Goal: Task Accomplishment & Management: Manage account settings

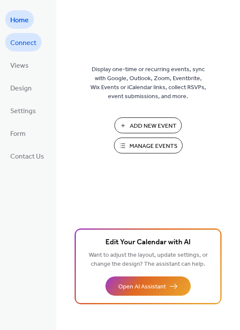
click at [24, 45] on span "Connect" at bounding box center [23, 42] width 26 height 13
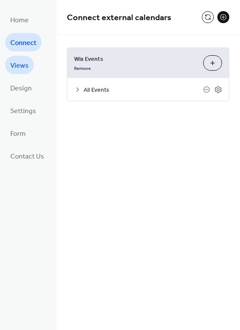
click at [25, 66] on span "Views" at bounding box center [19, 65] width 18 height 13
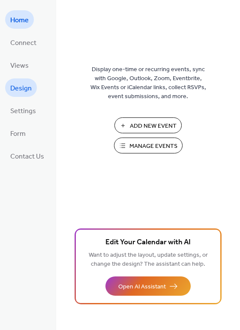
click at [20, 92] on span "Design" at bounding box center [20, 88] width 21 height 13
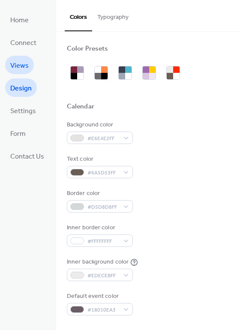
click at [25, 66] on span "Views" at bounding box center [19, 65] width 18 height 13
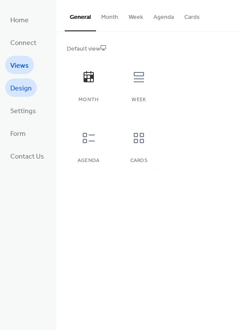
click at [27, 88] on span "Design" at bounding box center [20, 88] width 21 height 13
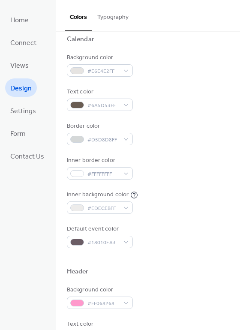
scroll to position [68, 0]
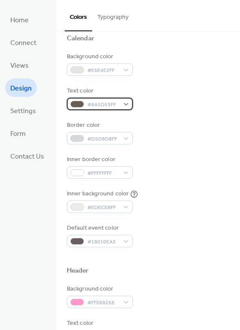
click at [129, 104] on div "#6A5D53FF" at bounding box center [100, 104] width 66 height 12
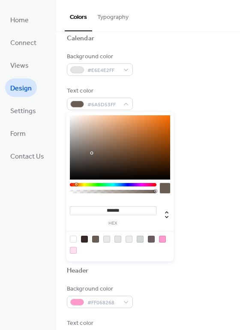
type input "*******"
click at [77, 119] on div at bounding box center [120, 147] width 100 height 64
click at [77, 119] on div at bounding box center [77, 119] width 2 height 2
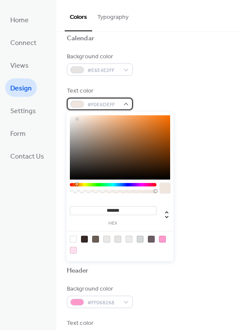
click at [125, 105] on div "#F0E6DEFF" at bounding box center [100, 104] width 66 height 12
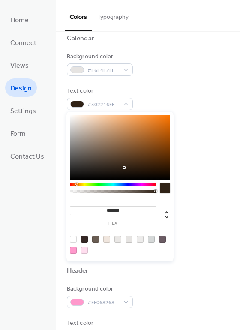
click at [123, 168] on div at bounding box center [120, 147] width 100 height 64
type input "*******"
click at [162, 173] on div at bounding box center [120, 147] width 100 height 64
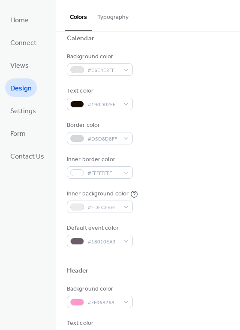
click at [204, 40] on div "Calendar" at bounding box center [148, 39] width 162 height 11
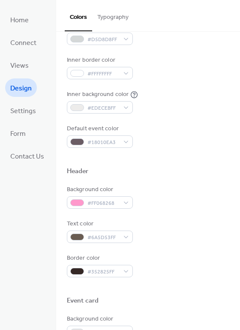
scroll to position [168, 0]
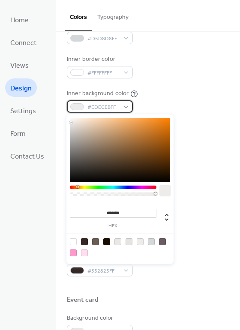
click at [125, 107] on div "#EDECEBFF" at bounding box center [100, 106] width 66 height 12
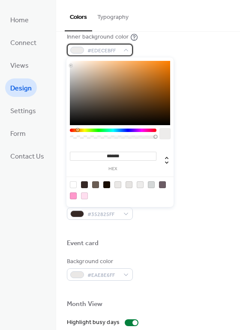
scroll to position [220, 0]
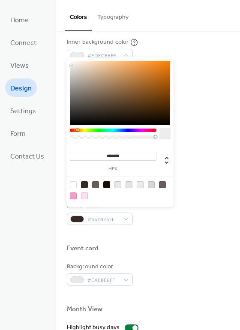
click at [201, 47] on div "Inner background color #EDECEBFF" at bounding box center [148, 50] width 162 height 24
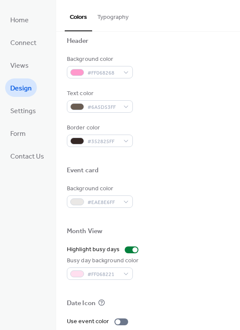
scroll to position [256, 0]
